Goal: Task Accomplishment & Management: Use online tool/utility

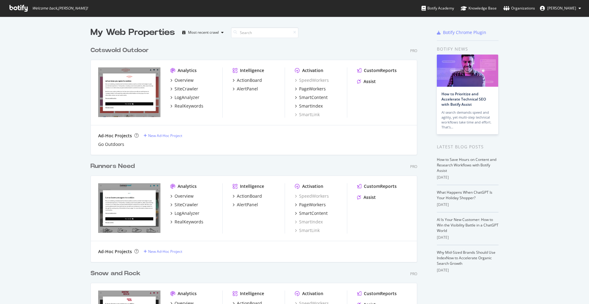
scroll to position [40, 0]
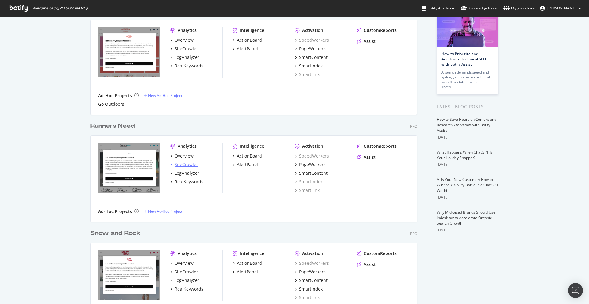
click at [186, 167] on div "SiteCrawler" at bounding box center [187, 165] width 24 height 6
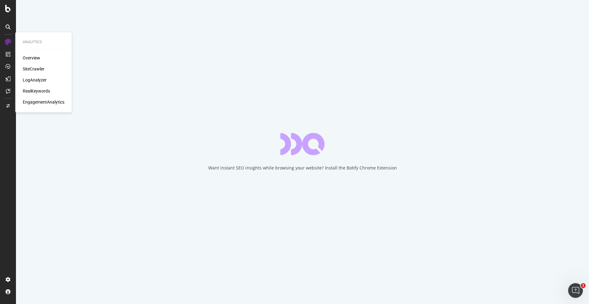
click at [30, 69] on div "SiteCrawler" at bounding box center [34, 69] width 22 height 6
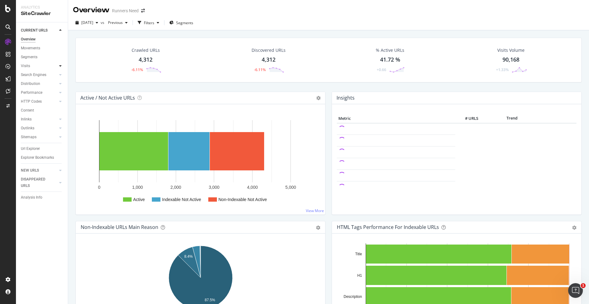
click at [61, 64] on icon at bounding box center [60, 66] width 2 height 4
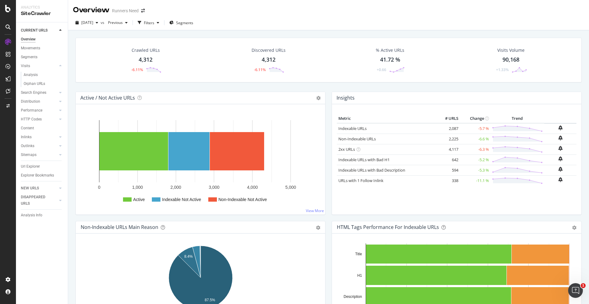
drag, startPoint x: 60, startPoint y: 93, endPoint x: 64, endPoint y: 75, distance: 17.7
click at [66, 75] on div "Overview Movements Segments Visits Analysis Orphan URLs Search Engines Top Char…" at bounding box center [44, 109] width 47 height 149
click at [38, 83] on div "Orphan URLs" at bounding box center [34, 84] width 21 height 6
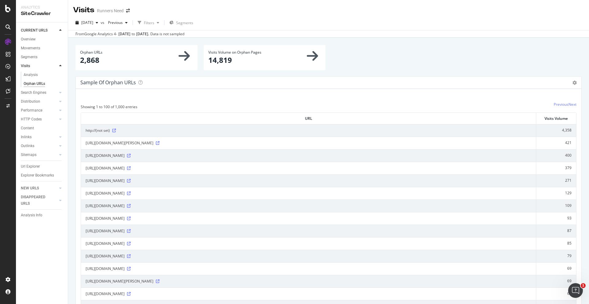
click at [174, 59] on p "2,868" at bounding box center [136, 60] width 113 height 10
click at [185, 56] on icon at bounding box center [184, 55] width 11 height 13
click at [135, 56] on p "2,868" at bounding box center [136, 60] width 113 height 10
click at [84, 63] on p "2,868" at bounding box center [136, 60] width 113 height 10
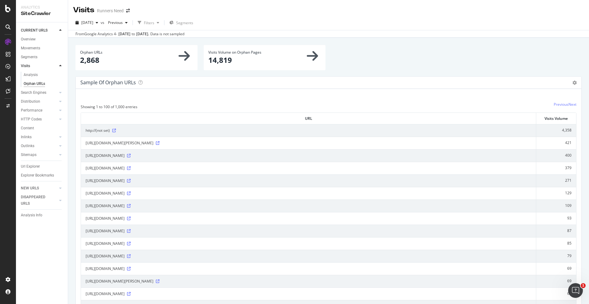
click at [92, 56] on p "2,868" at bounding box center [136, 60] width 113 height 10
click at [185, 55] on icon at bounding box center [184, 55] width 11 height 13
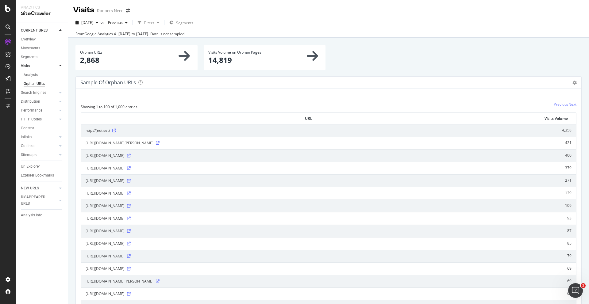
drag, startPoint x: 185, startPoint y: 55, endPoint x: 182, endPoint y: 53, distance: 3.8
click at [185, 55] on icon at bounding box center [184, 55] width 11 height 13
click at [575, 83] on icon at bounding box center [575, 83] width 4 height 4
click at [562, 120] on span "Export as CSV" at bounding box center [556, 116] width 49 height 8
